Goal: Task Accomplishment & Management: Manage account settings

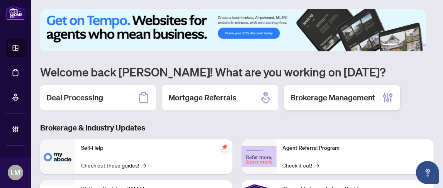
click at [318, 99] on h2 "Brokerage Management" at bounding box center [333, 97] width 85 height 11
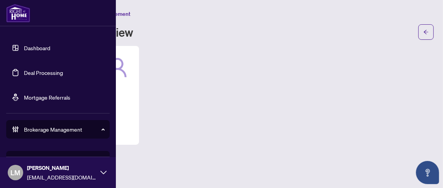
click at [43, 70] on link "Deal Processing" at bounding box center [43, 72] width 39 height 7
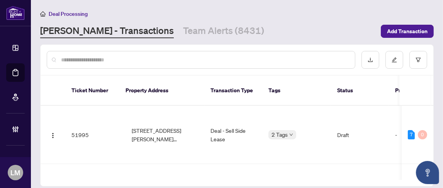
click at [125, 61] on input "text" at bounding box center [205, 60] width 288 height 9
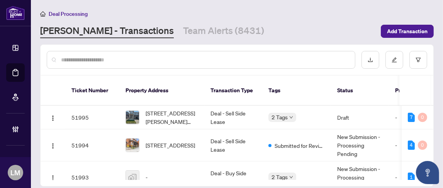
paste input "**********"
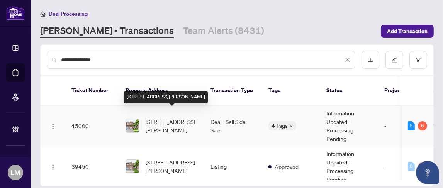
type input "**********"
click at [177, 117] on span "[STREET_ADDRESS][PERSON_NAME]" at bounding box center [172, 125] width 53 height 17
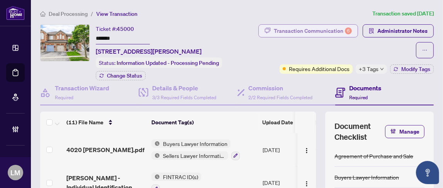
click at [318, 31] on div "Transaction Communication 6" at bounding box center [313, 31] width 78 height 12
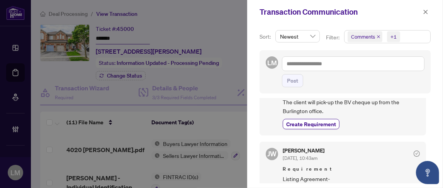
scroll to position [103, 0]
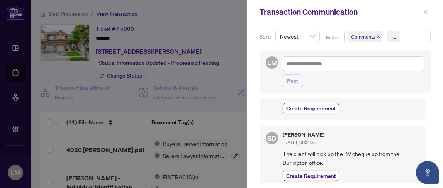
click at [424, 15] on span "button" at bounding box center [425, 12] width 5 height 12
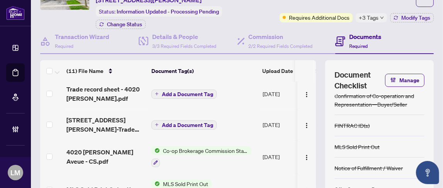
scroll to position [155, 0]
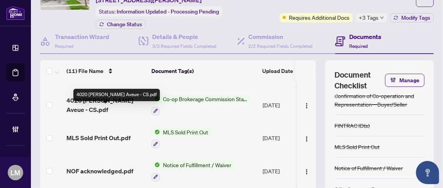
click at [132, 107] on span "4020 [PERSON_NAME] Aveue - CS.pdf" at bounding box center [105, 105] width 79 height 19
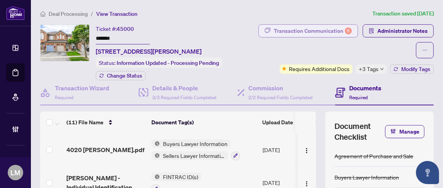
click at [325, 29] on div "Transaction Communication 6" at bounding box center [313, 31] width 78 height 12
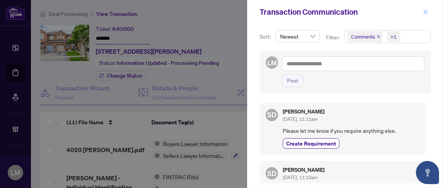
click at [428, 10] on icon "close" at bounding box center [426, 12] width 4 height 4
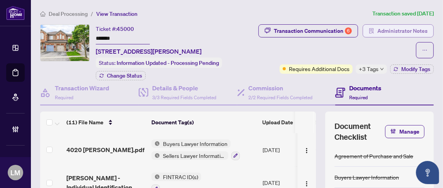
click at [378, 31] on span "Administrator Notes" at bounding box center [403, 31] width 50 height 12
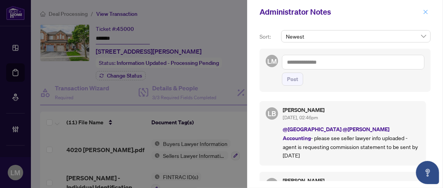
click at [425, 12] on icon "close" at bounding box center [425, 11] width 5 height 5
